Goal: Task Accomplishment & Management: Use online tool/utility

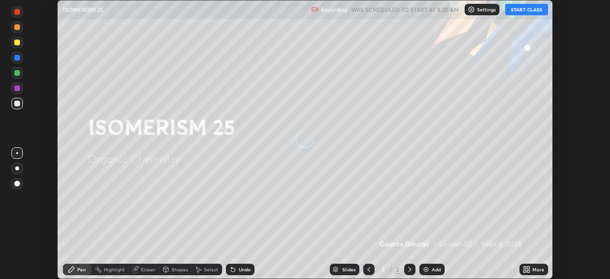
scroll to position [279, 610]
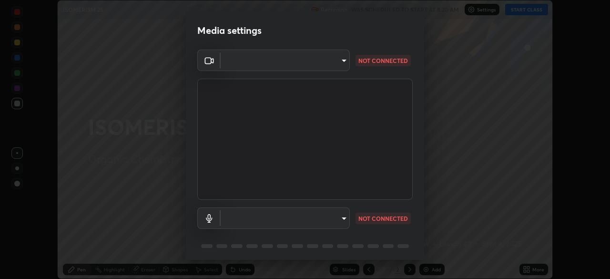
type input "85d16ec95aa84cac57c58139e5cfc4bfb0706547449b22b2f8fda69051d4463f"
type input "9d4408a90a760b4a8fb8b140e125e28eb8d2e680e785984b6402020b8f06267f"
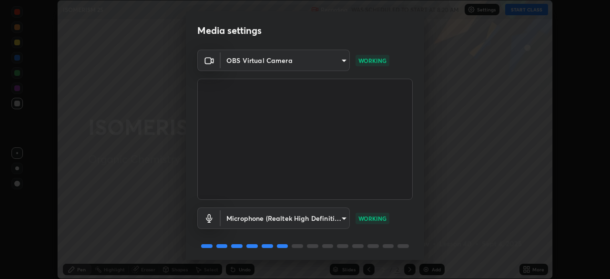
scroll to position [34, 0]
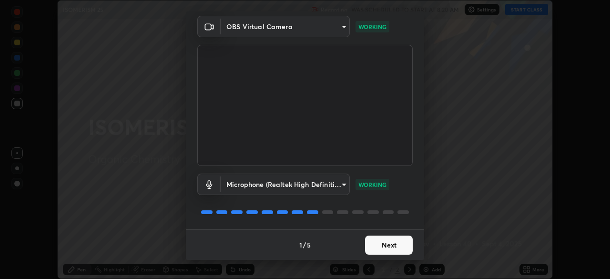
click at [394, 244] on button "Next" at bounding box center [389, 244] width 48 height 19
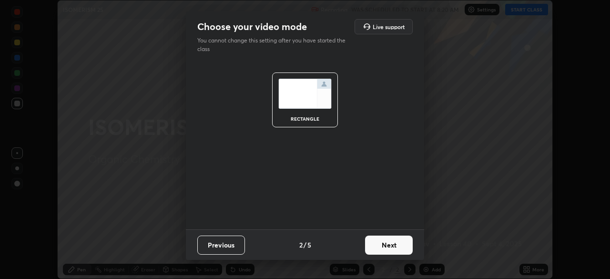
scroll to position [0, 0]
click at [395, 244] on button "Next" at bounding box center [389, 244] width 48 height 19
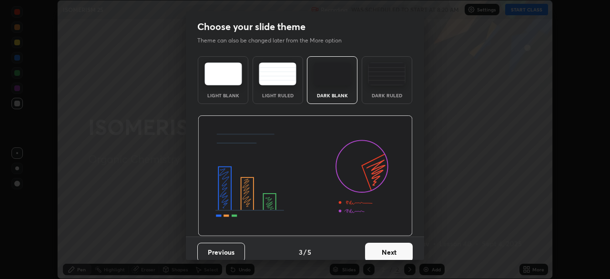
click at [396, 244] on button "Next" at bounding box center [389, 252] width 48 height 19
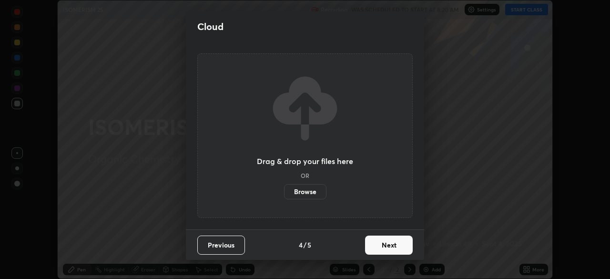
click at [396, 244] on button "Next" at bounding box center [389, 244] width 48 height 19
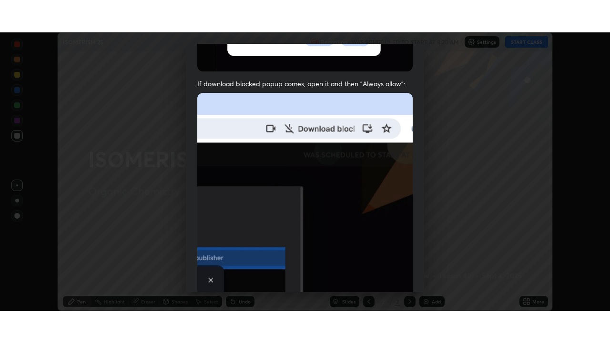
scroll to position [228, 0]
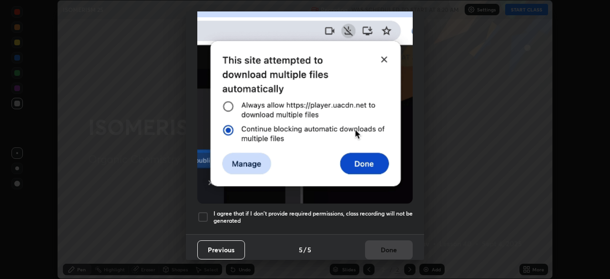
click at [380, 210] on h5 "I agree that if I don't provide required permissions, class recording will not …" at bounding box center [312, 217] width 199 height 15
click at [385, 242] on button "Done" at bounding box center [389, 249] width 48 height 19
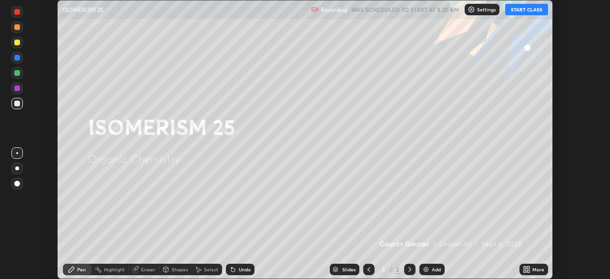
click at [517, 9] on button "START CLASS" at bounding box center [526, 9] width 43 height 11
click at [429, 268] on div "Add" at bounding box center [431, 269] width 25 height 11
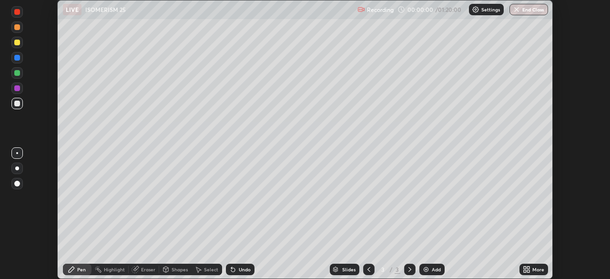
click at [530, 268] on div "More" at bounding box center [533, 269] width 29 height 11
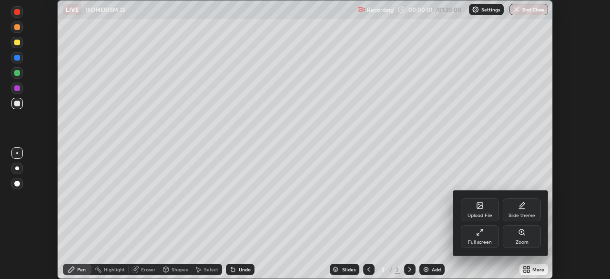
click at [480, 236] on div "Full screen" at bounding box center [480, 236] width 38 height 23
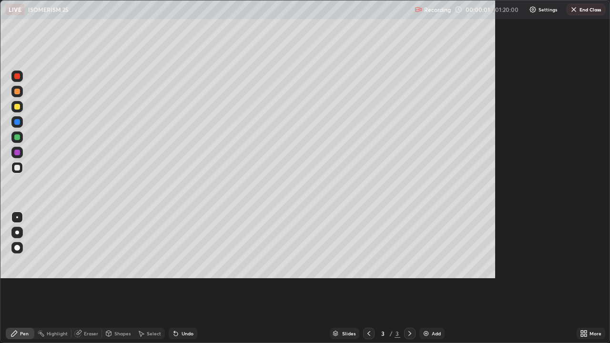
scroll to position [343, 610]
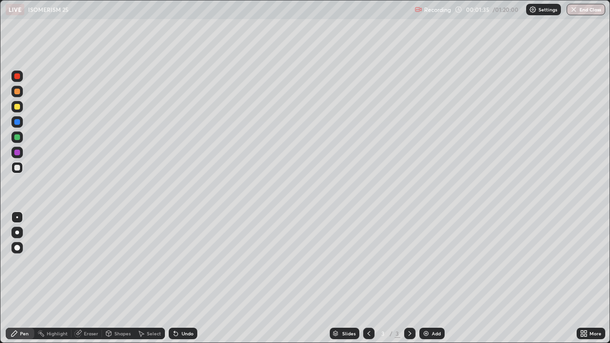
click at [19, 107] on div at bounding box center [17, 107] width 6 height 6
click at [91, 278] on div "Eraser" at bounding box center [91, 333] width 14 height 5
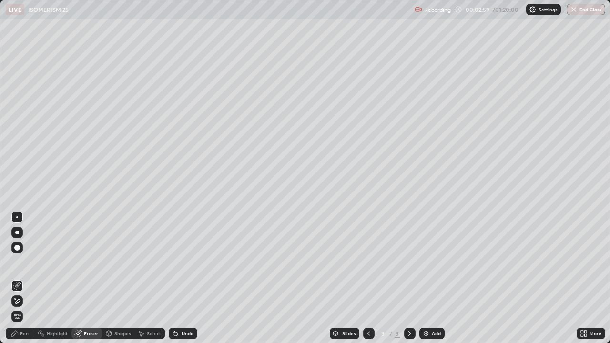
click at [25, 278] on div "Pen" at bounding box center [24, 333] width 9 height 5
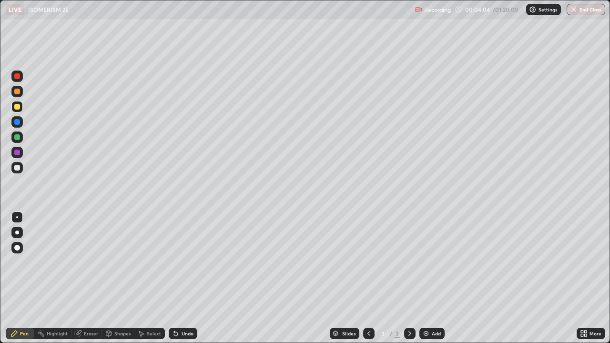
click at [16, 167] on div at bounding box center [17, 168] width 6 height 6
click at [91, 278] on div "Eraser" at bounding box center [91, 333] width 14 height 5
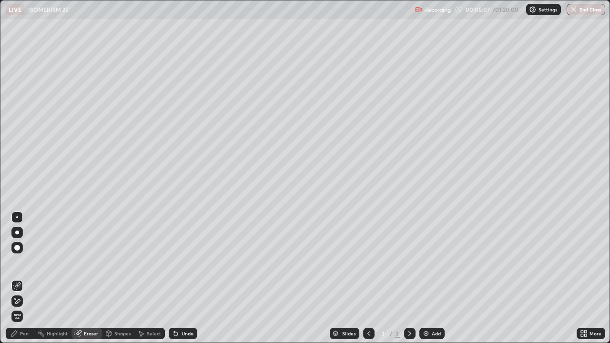
click at [23, 278] on div "Pen" at bounding box center [24, 333] width 9 height 5
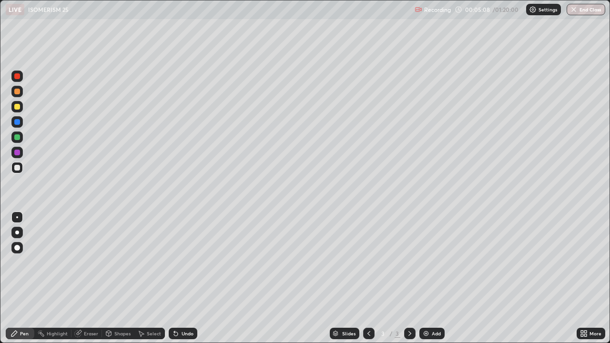
click at [18, 105] on div at bounding box center [17, 107] width 6 height 6
click at [18, 167] on div at bounding box center [17, 168] width 6 height 6
click at [19, 107] on div at bounding box center [17, 107] width 6 height 6
click at [184, 278] on div "Undo" at bounding box center [188, 333] width 12 height 5
click at [16, 168] on div at bounding box center [17, 168] width 6 height 6
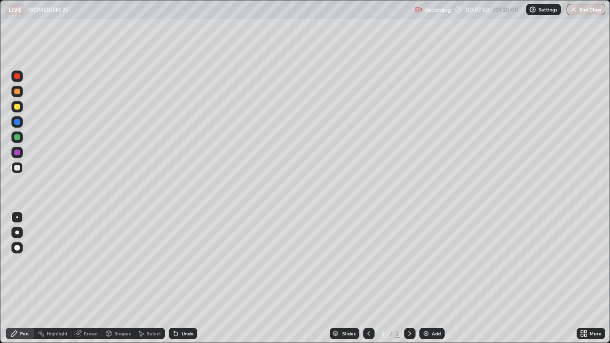
click at [20, 168] on div at bounding box center [17, 168] width 6 height 6
click at [19, 107] on div at bounding box center [17, 107] width 6 height 6
click at [20, 166] on div at bounding box center [17, 168] width 6 height 6
click at [430, 278] on div "Add" at bounding box center [431, 333] width 25 height 11
click at [119, 278] on div "Shapes" at bounding box center [118, 333] width 32 height 11
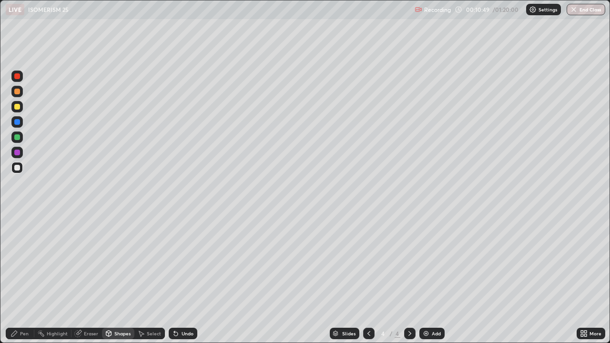
click at [84, 278] on div "Eraser" at bounding box center [91, 333] width 14 height 5
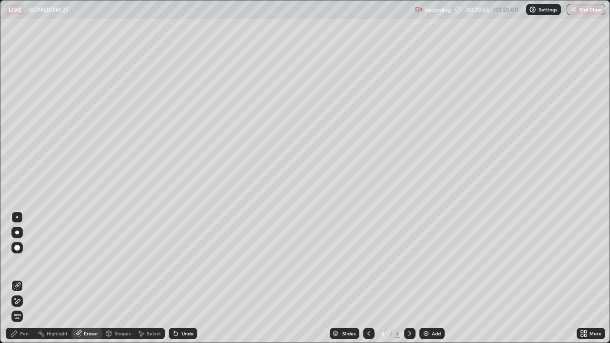
click at [18, 278] on icon at bounding box center [14, 334] width 8 height 8
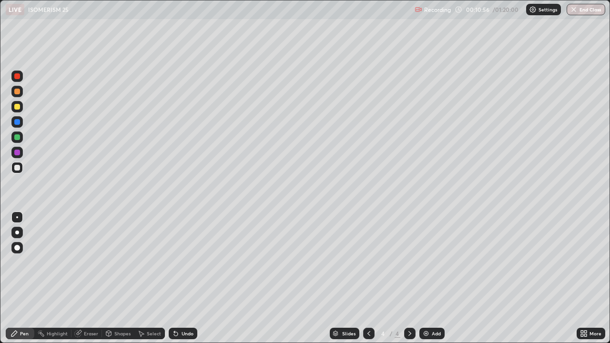
click at [19, 106] on div at bounding box center [17, 107] width 6 height 6
click at [88, 278] on div "Eraser" at bounding box center [91, 333] width 14 height 5
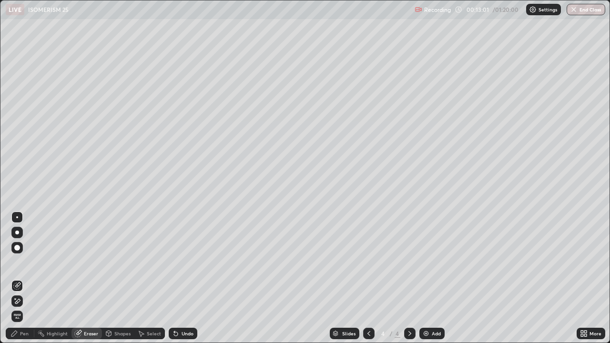
click at [23, 278] on div "Pen" at bounding box center [24, 333] width 9 height 5
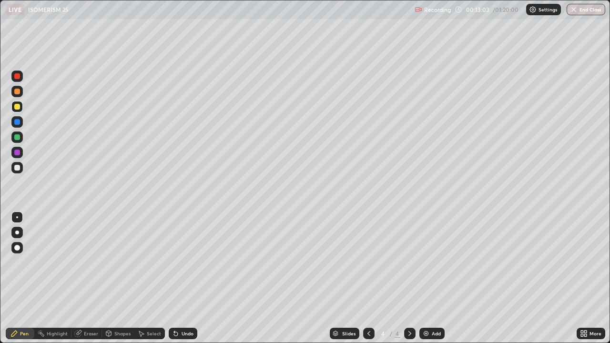
click at [19, 167] on div at bounding box center [17, 168] width 6 height 6
click at [368, 278] on icon at bounding box center [369, 334] width 8 height 8
click at [409, 278] on icon at bounding box center [410, 334] width 8 height 8
click at [410, 278] on icon at bounding box center [410, 334] width 8 height 8
click at [17, 106] on div at bounding box center [17, 107] width 6 height 6
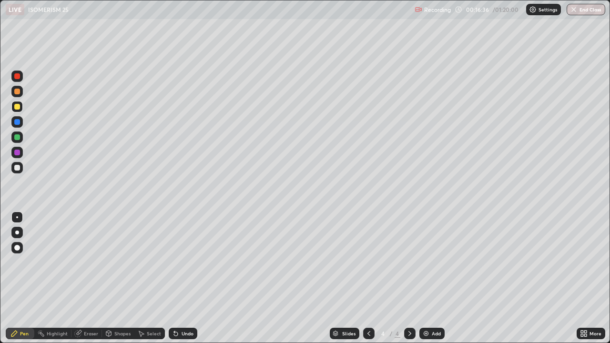
click at [426, 278] on img at bounding box center [426, 334] width 8 height 8
click at [93, 278] on div "Eraser" at bounding box center [91, 333] width 14 height 5
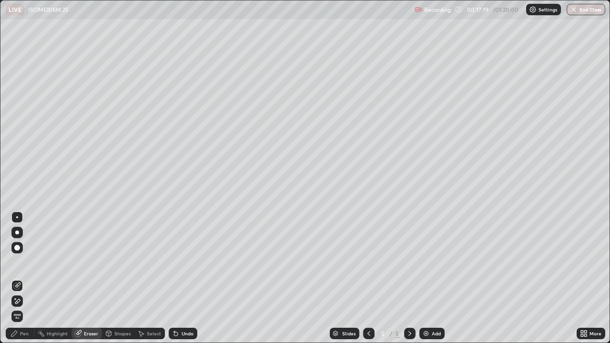
click at [26, 278] on div "Pen" at bounding box center [24, 333] width 9 height 5
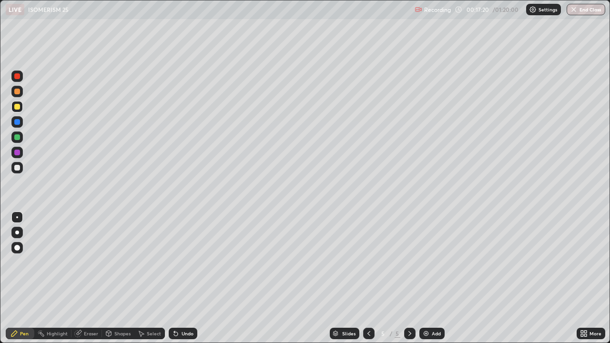
click at [19, 170] on div at bounding box center [17, 168] width 6 height 6
click at [93, 278] on div "Eraser" at bounding box center [91, 333] width 14 height 5
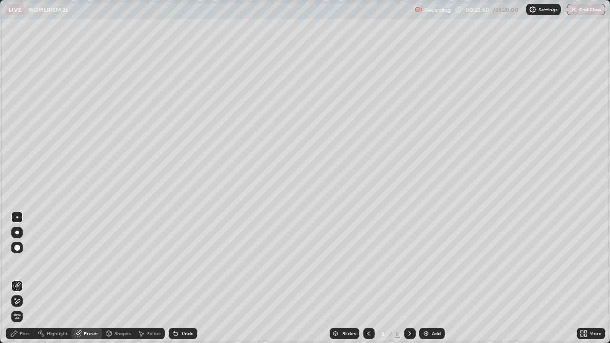
click at [24, 278] on div "Pen" at bounding box center [24, 333] width 9 height 5
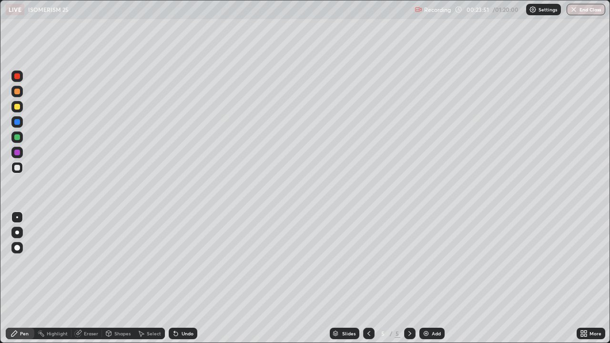
click at [20, 106] on div at bounding box center [17, 107] width 6 height 6
click at [432, 278] on div "Add" at bounding box center [436, 333] width 9 height 5
click at [90, 278] on div "Eraser" at bounding box center [91, 333] width 14 height 5
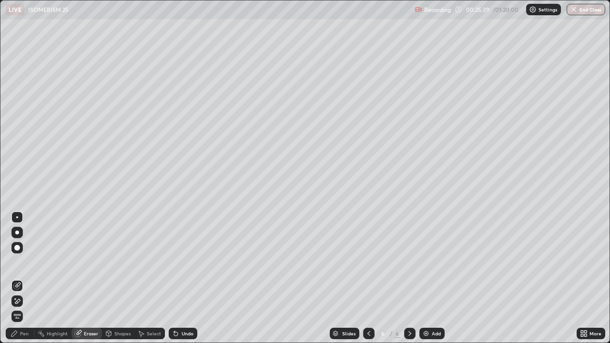
click at [91, 278] on div "Eraser" at bounding box center [86, 333] width 30 height 11
click at [28, 278] on div "Pen" at bounding box center [24, 333] width 9 height 5
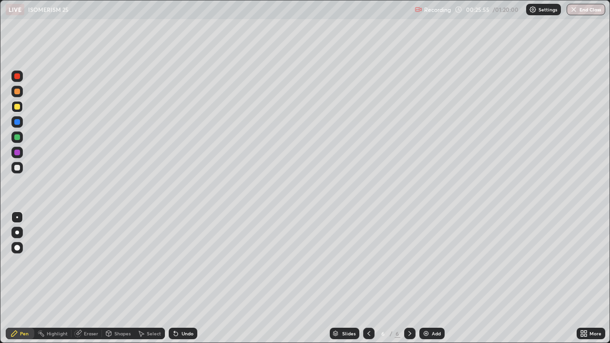
click at [18, 169] on div at bounding box center [17, 168] width 6 height 6
click at [180, 278] on div "Undo" at bounding box center [183, 333] width 29 height 11
click at [18, 107] on div at bounding box center [17, 107] width 6 height 6
click at [428, 278] on div "Add" at bounding box center [431, 333] width 25 height 11
click at [187, 278] on div "Undo" at bounding box center [188, 333] width 12 height 5
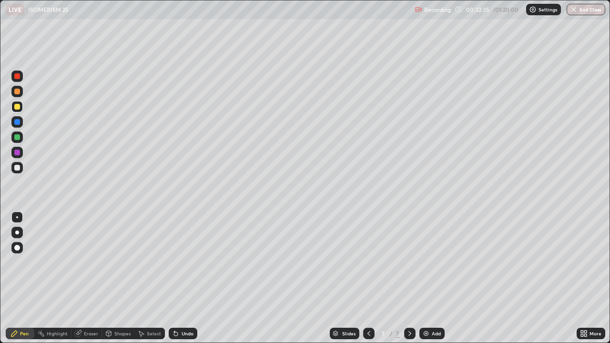
click at [19, 169] on div at bounding box center [17, 168] width 6 height 6
click at [18, 107] on div at bounding box center [17, 107] width 6 height 6
click at [432, 278] on div "Add" at bounding box center [431, 333] width 25 height 11
click at [18, 168] on div at bounding box center [17, 168] width 6 height 6
click at [20, 122] on div at bounding box center [17, 122] width 6 height 6
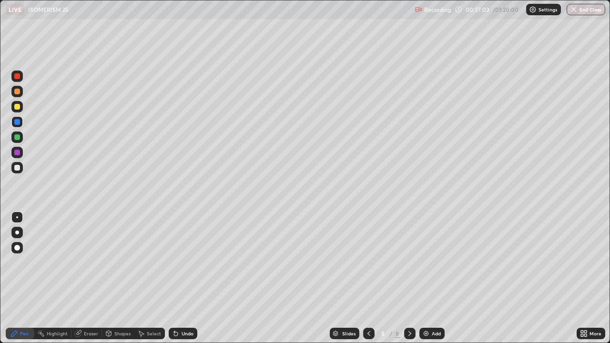
click at [19, 169] on div at bounding box center [17, 168] width 6 height 6
click at [93, 278] on div "Eraser" at bounding box center [91, 333] width 14 height 5
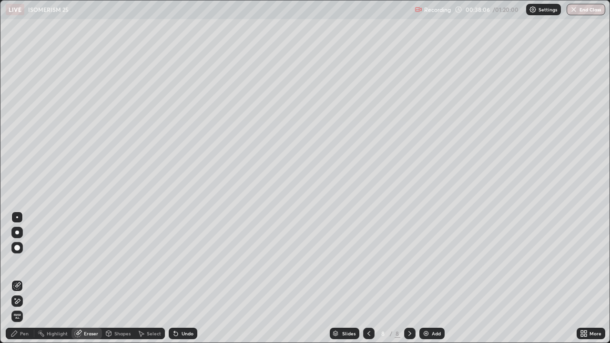
click at [24, 278] on div "Pen" at bounding box center [24, 333] width 9 height 5
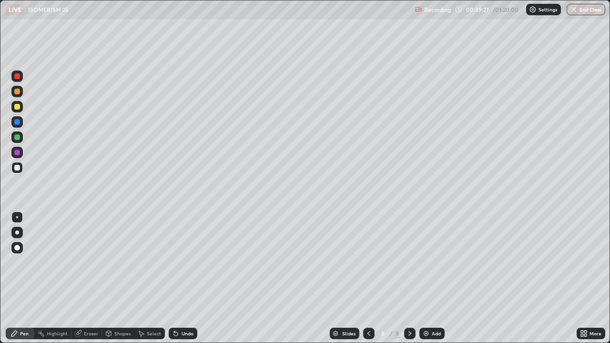
click at [20, 108] on div at bounding box center [17, 107] width 6 height 6
click at [20, 167] on div at bounding box center [17, 168] width 6 height 6
click at [426, 278] on img at bounding box center [426, 334] width 8 height 8
click at [184, 278] on div "Undo" at bounding box center [183, 333] width 29 height 11
click at [19, 109] on div at bounding box center [17, 107] width 6 height 6
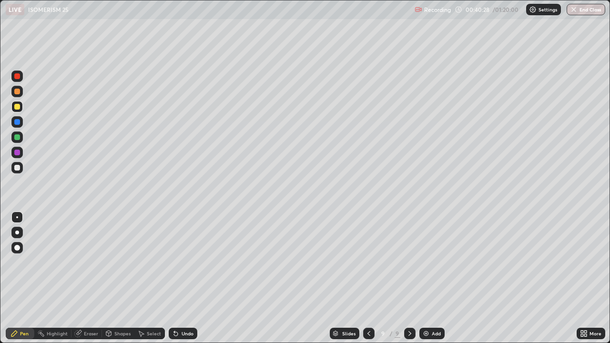
click at [17, 169] on div at bounding box center [17, 168] width 6 height 6
click at [17, 108] on div at bounding box center [17, 107] width 6 height 6
click at [18, 168] on div at bounding box center [17, 168] width 6 height 6
click at [20, 107] on div at bounding box center [17, 107] width 6 height 6
click at [427, 278] on img at bounding box center [426, 334] width 8 height 8
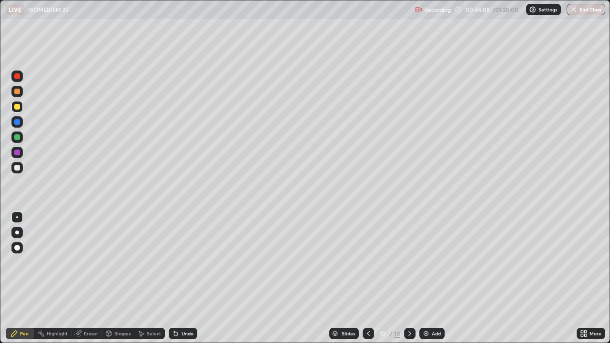
click at [19, 168] on div at bounding box center [17, 168] width 6 height 6
click at [17, 167] on div at bounding box center [17, 168] width 6 height 6
click at [18, 106] on div at bounding box center [17, 107] width 6 height 6
click at [185, 278] on div "Undo" at bounding box center [183, 333] width 29 height 11
click at [184, 278] on div "Undo" at bounding box center [183, 333] width 29 height 11
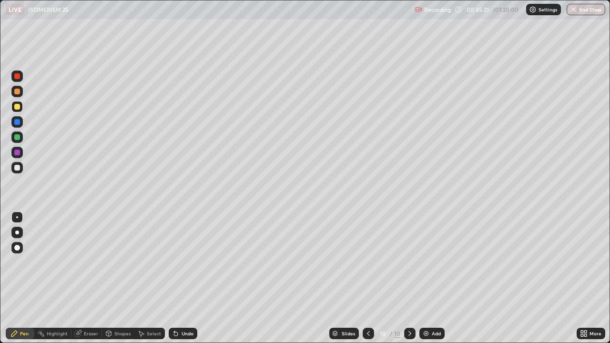
click at [187, 278] on div "Undo" at bounding box center [183, 333] width 29 height 11
click at [17, 168] on div at bounding box center [17, 168] width 6 height 6
click at [174, 278] on icon at bounding box center [176, 334] width 4 height 4
click at [84, 278] on div "Eraser" at bounding box center [91, 333] width 14 height 5
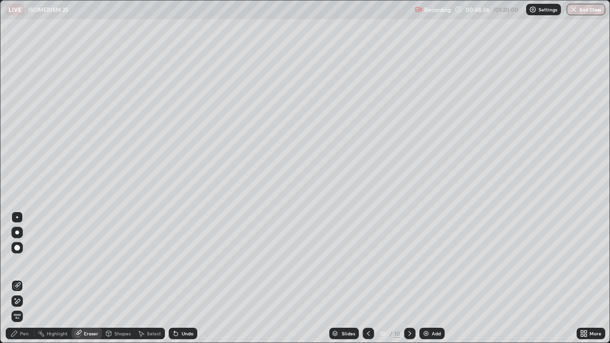
click at [26, 278] on div "Pen" at bounding box center [24, 333] width 9 height 5
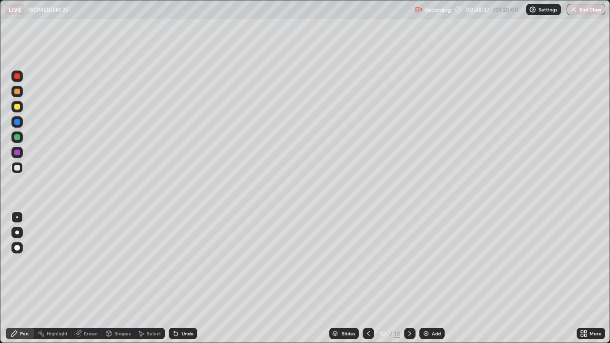
click at [18, 106] on div at bounding box center [17, 107] width 6 height 6
click at [19, 165] on div at bounding box center [17, 168] width 6 height 6
click at [17, 107] on div at bounding box center [17, 107] width 6 height 6
click at [429, 278] on div "Add" at bounding box center [431, 333] width 25 height 11
click at [91, 278] on div "Eraser" at bounding box center [91, 333] width 14 height 5
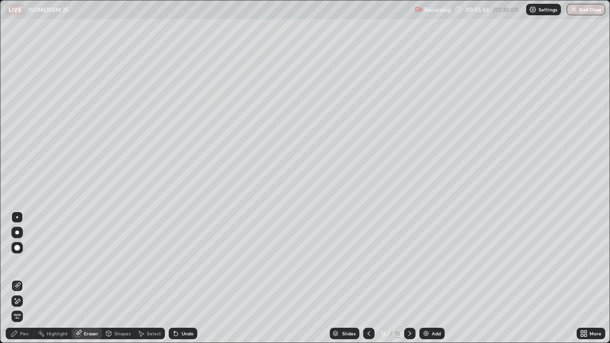
click at [23, 278] on div "Pen" at bounding box center [24, 333] width 9 height 5
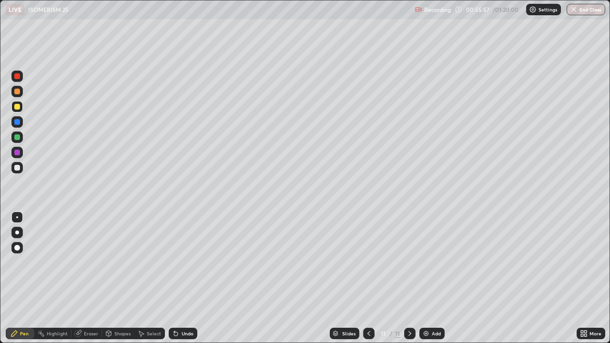
click at [19, 167] on div at bounding box center [17, 168] width 6 height 6
click at [365, 278] on div at bounding box center [368, 333] width 11 height 11
click at [364, 278] on div at bounding box center [368, 333] width 11 height 11
click at [368, 278] on icon at bounding box center [369, 334] width 8 height 8
click at [367, 278] on icon at bounding box center [369, 334] width 8 height 8
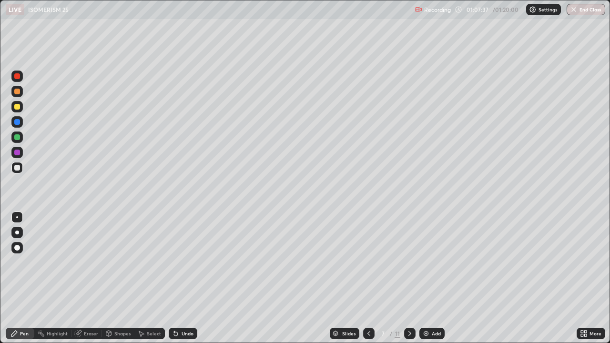
click at [368, 278] on icon at bounding box center [369, 334] width 8 height 8
click at [367, 278] on icon at bounding box center [368, 333] width 3 height 5
click at [369, 278] on icon at bounding box center [369, 334] width 8 height 8
click at [373, 278] on div at bounding box center [368, 333] width 11 height 11
click at [368, 278] on icon at bounding box center [369, 334] width 8 height 8
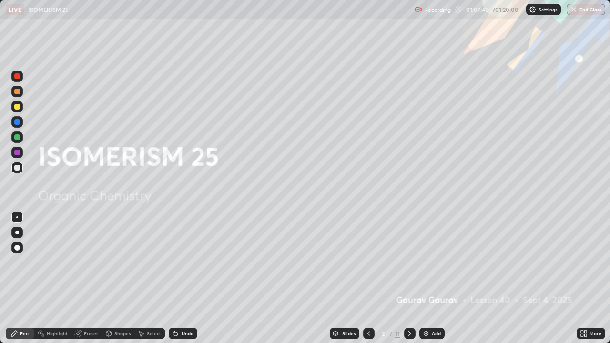
click at [408, 278] on icon at bounding box center [409, 333] width 3 height 5
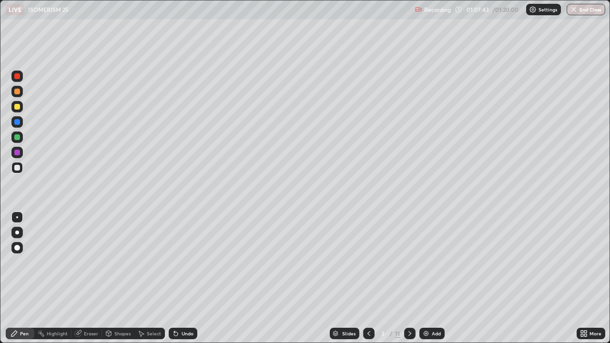
click at [408, 278] on icon at bounding box center [409, 333] width 3 height 5
click at [409, 278] on icon at bounding box center [410, 334] width 8 height 8
click at [368, 278] on icon at bounding box center [369, 334] width 8 height 8
click at [584, 7] on button "End Class" at bounding box center [586, 9] width 39 height 11
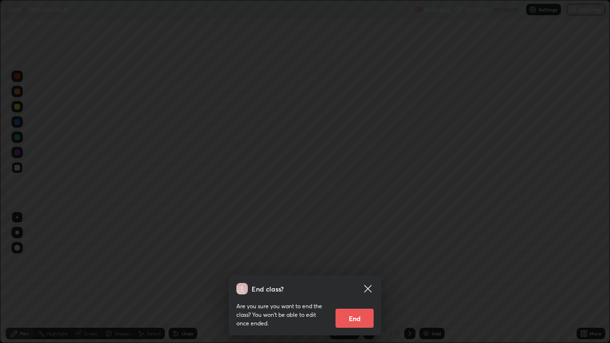
click at [362, 278] on button "End" at bounding box center [354, 318] width 38 height 19
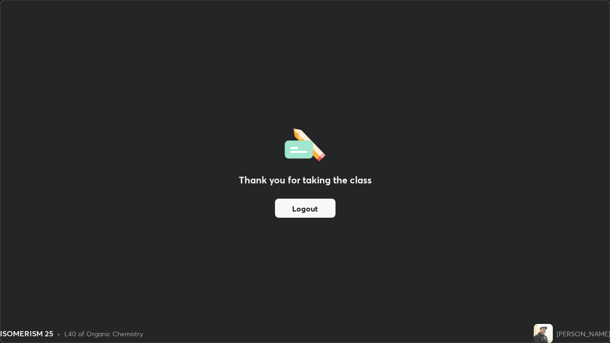
click at [304, 214] on button "Logout" at bounding box center [305, 208] width 61 height 19
click at [306, 206] on button "Logout" at bounding box center [305, 208] width 61 height 19
